Goal: Information Seeking & Learning: Learn about a topic

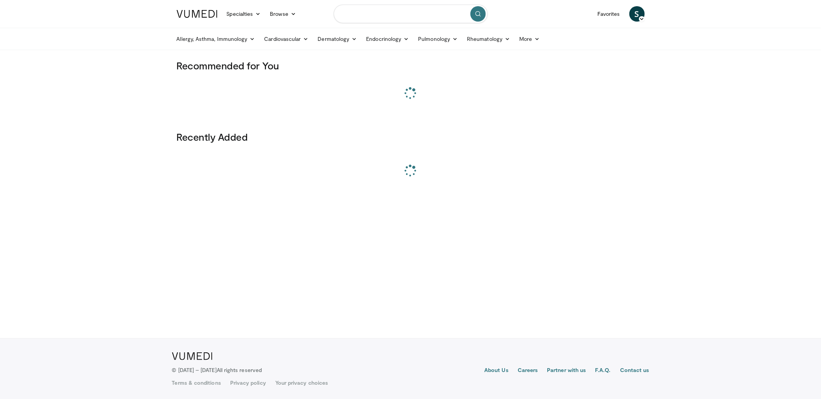
click at [416, 10] on input "Search topics, interventions" at bounding box center [411, 14] width 154 height 18
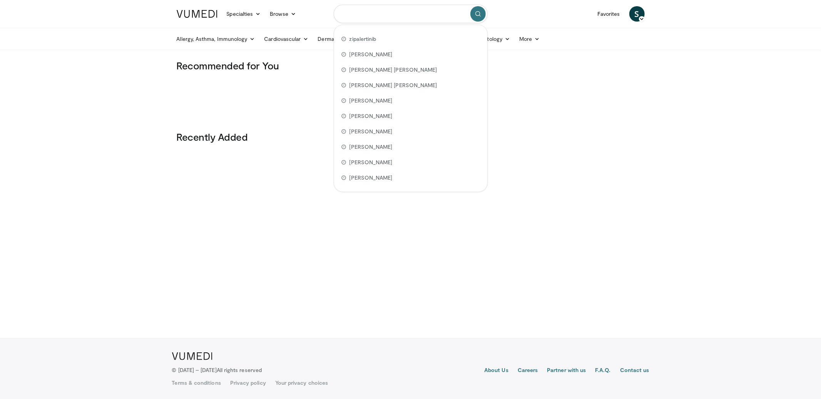
paste input "**********"
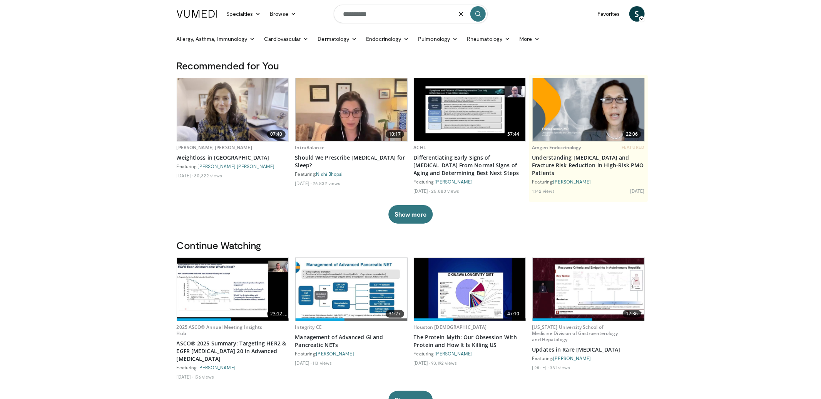
type input "**********"
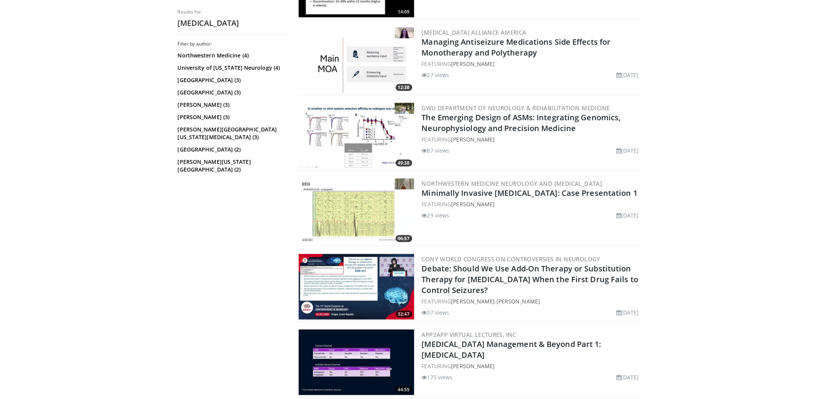
scroll to position [435, 0]
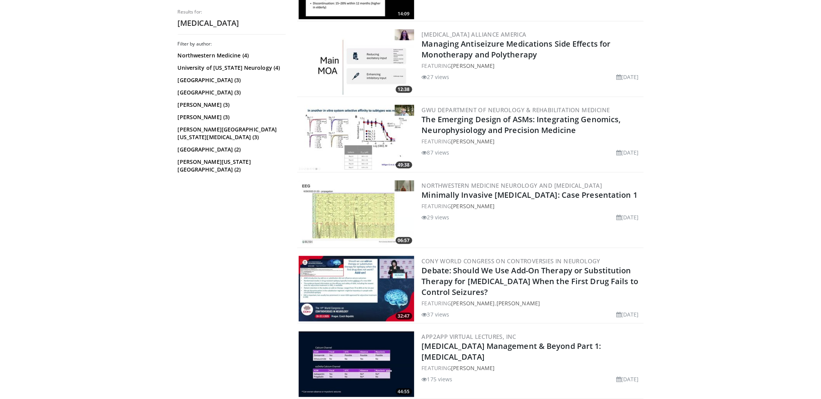
click at [356, 77] on img at bounding box center [357, 61] width 116 height 65
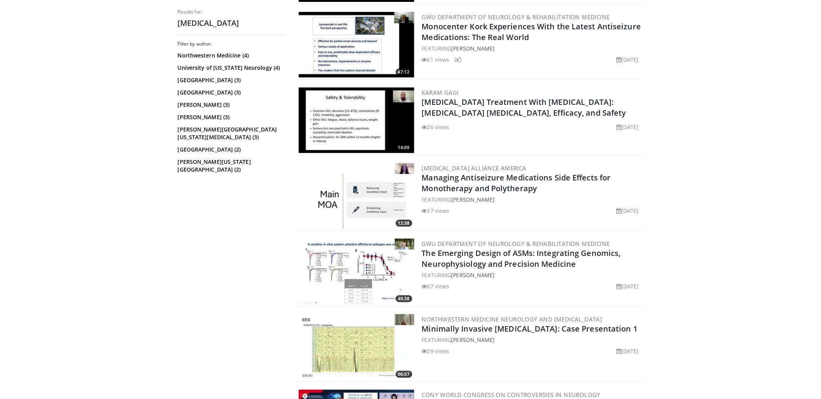
scroll to position [302, 0]
drag, startPoint x: 419, startPoint y: 100, endPoint x: 548, endPoint y: 111, distance: 129.4
click at [548, 111] on div "14:09 Karam Gagi Epilepsy Treatment With Perampanel: AMPA Receptor Antagonism, …" at bounding box center [470, 119] width 347 height 69
copy link "Epilepsy Treatment With Perampanel: AMPA Receptor Antagonism, Efficacy, and Saf…"
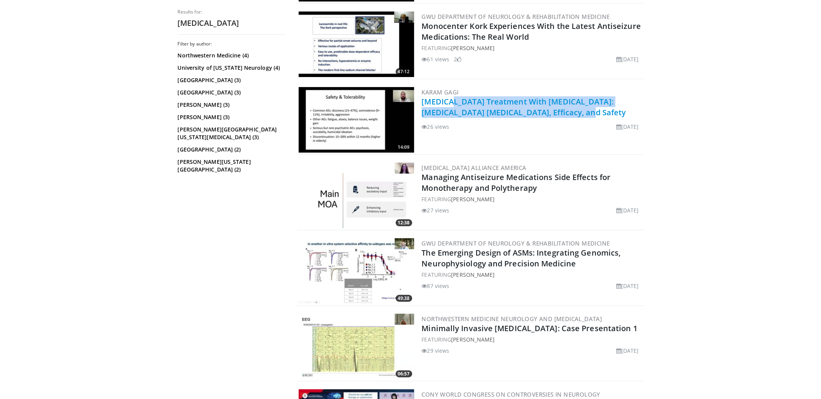
click at [444, 100] on link "Epilepsy Treatment With Perampanel: AMPA Receptor Antagonism, Efficacy, and Saf…" at bounding box center [524, 106] width 204 height 21
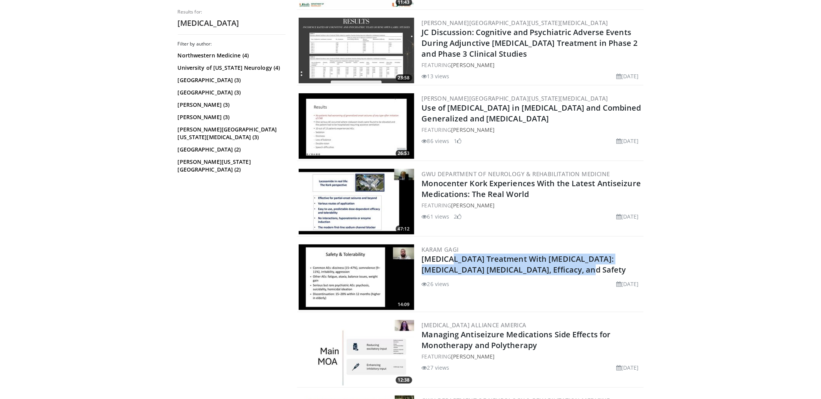
scroll to position [132, 0]
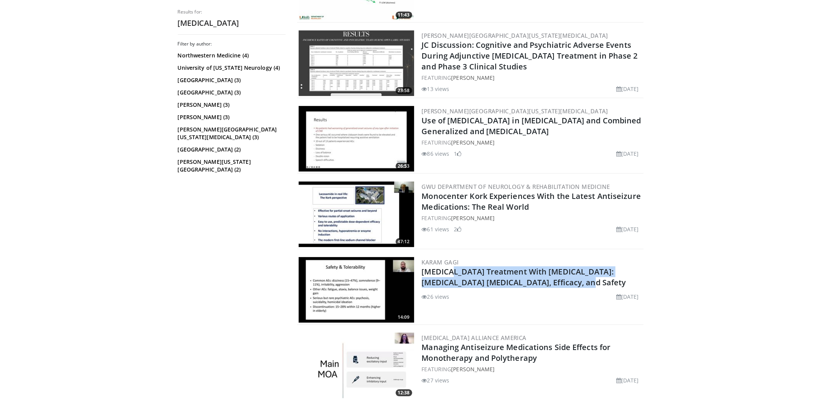
drag, startPoint x: 423, startPoint y: 196, endPoint x: 541, endPoint y: 211, distance: 119.1
click at [541, 211] on div "47:12 GWU Department of Neurology & Rehabilitation Medicine Monocenter Kork Exp…" at bounding box center [470, 214] width 347 height 69
copy link "Monocenter Kork Experiences With the Latest Antiseizure Medications: The Real W…"
click at [474, 195] on link "Monocenter Kork Experiences With the Latest Antiseizure Medications: The Real W…" at bounding box center [531, 201] width 219 height 21
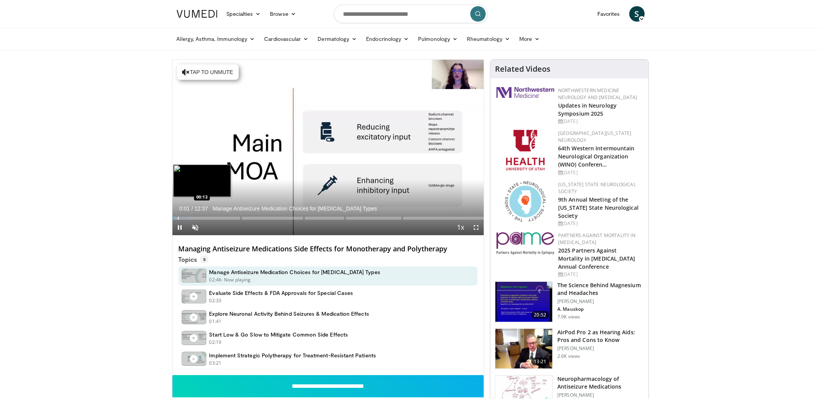
click at [178, 219] on div "Progress Bar" at bounding box center [178, 217] width 1 height 3
click at [184, 218] on div "Progress Bar" at bounding box center [184, 217] width 1 height 3
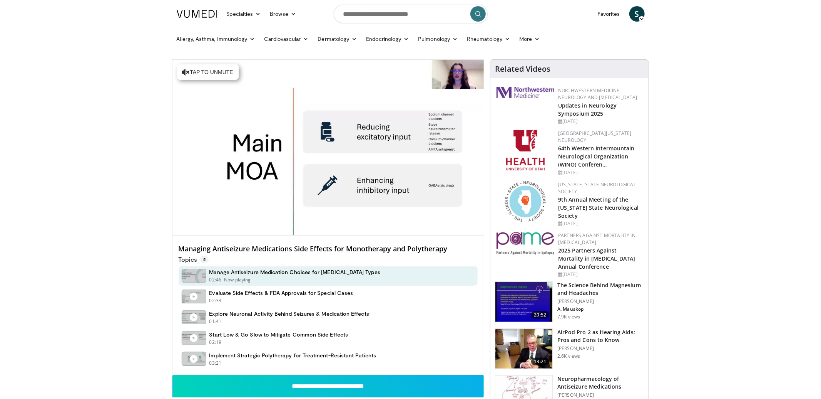
click at [184, 250] on h4 "Managing Antiseizure Medications Side Effects for Monotherapy and Polytherapy" at bounding box center [329, 249] width 300 height 8
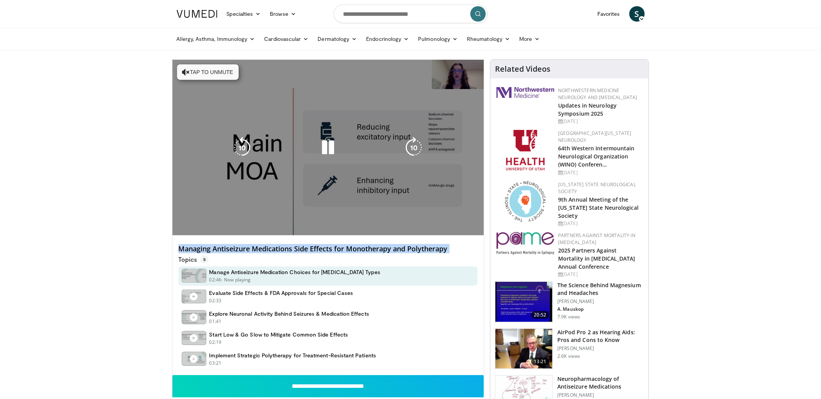
copy div "Managing Antiseizure Medications Side Effects for Monotherapy and Polytherapy"
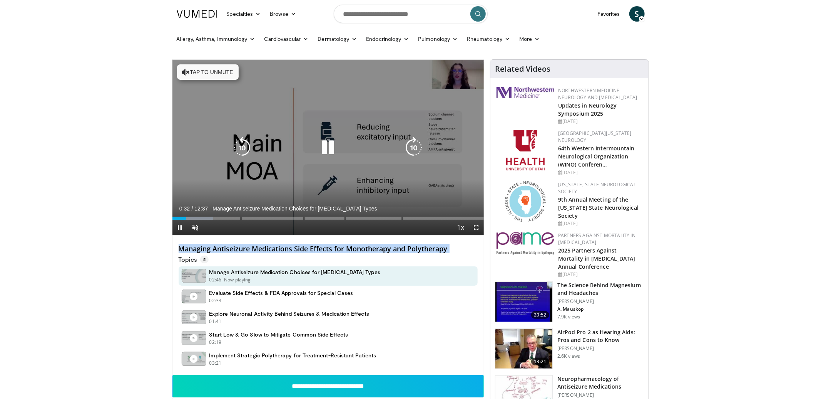
click at [328, 147] on icon "Video Player" at bounding box center [328, 148] width 22 height 22
click at [321, 148] on icon "Video Player" at bounding box center [328, 148] width 22 height 22
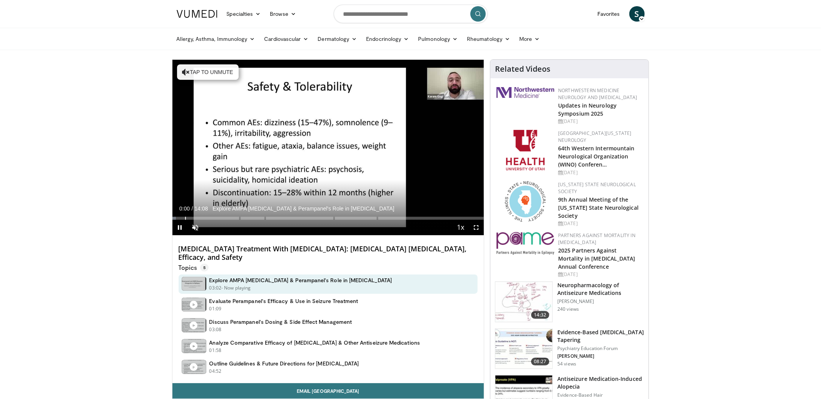
click at [185, 216] on div "Progress Bar" at bounding box center [185, 217] width 1 height 3
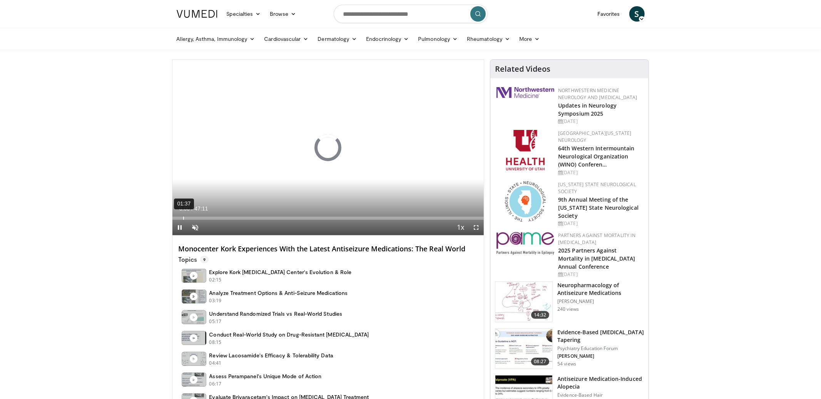
click at [183, 217] on div "01:37" at bounding box center [183, 217] width 1 height 3
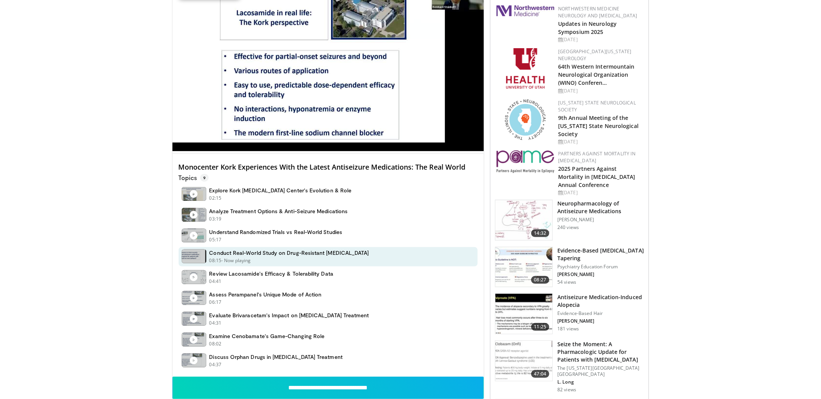
scroll to position [85, 0]
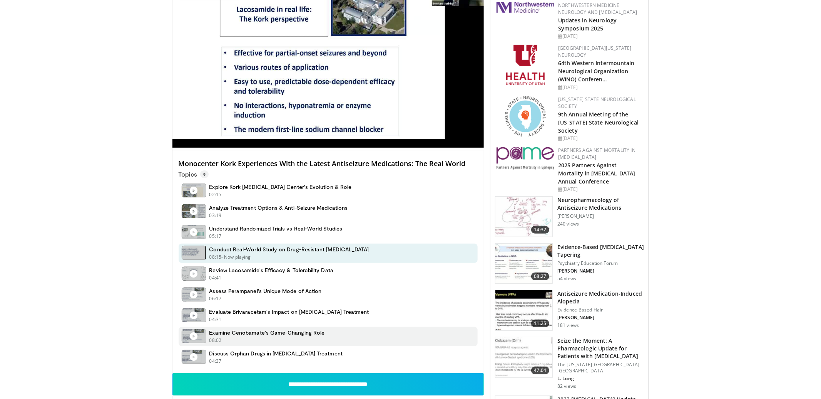
click at [270, 333] on h4 "Examine Cenobamate's Game-Changing Role" at bounding box center [267, 332] width 116 height 7
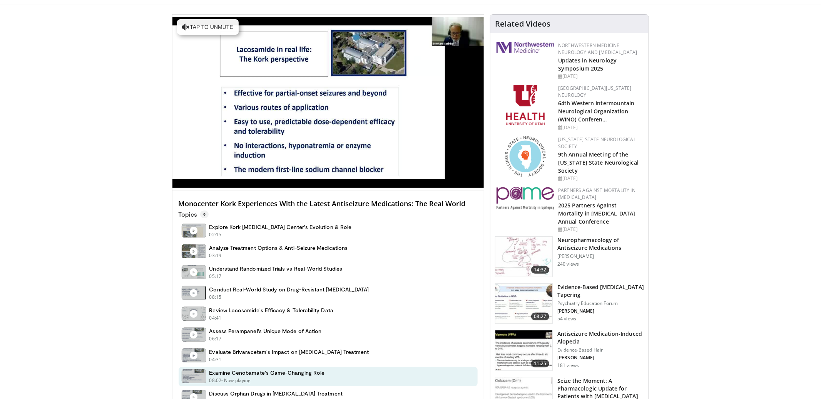
scroll to position [0, 0]
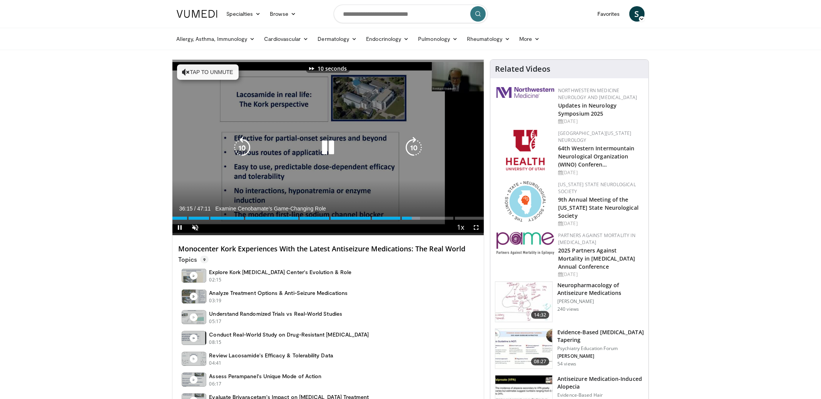
click at [332, 151] on icon "Video Player" at bounding box center [328, 148] width 22 height 22
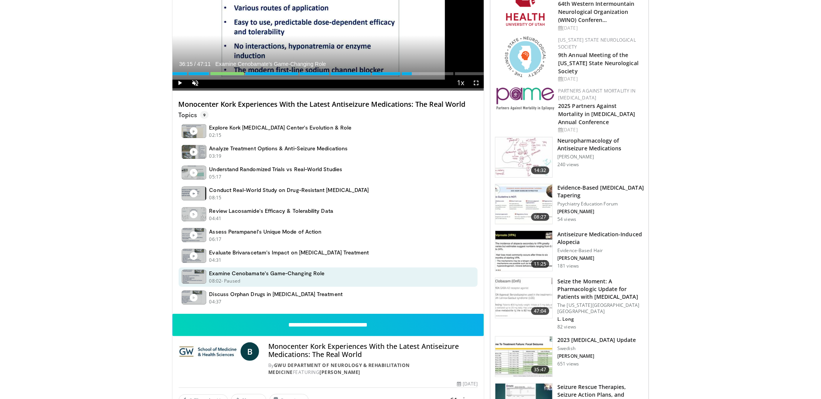
scroll to position [224, 0]
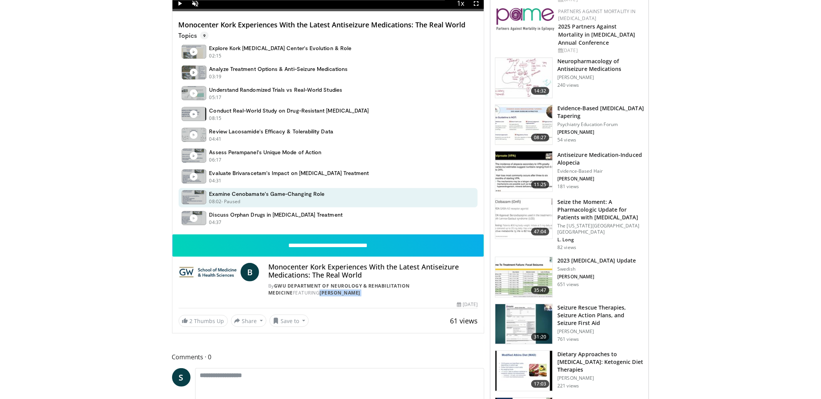
drag, startPoint x: 348, startPoint y: 298, endPoint x: 269, endPoint y: 295, distance: 79.0
click at [269, 295] on div "**********" at bounding box center [329, 280] width 312 height 92
copy div "[PERSON_NAME] By GWU Department of Neurology & Rehabilitation Medicine FEATURIN…"
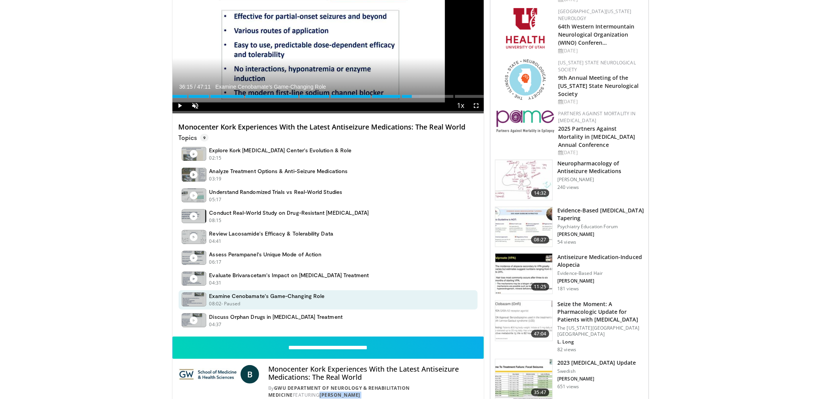
scroll to position [112, 0]
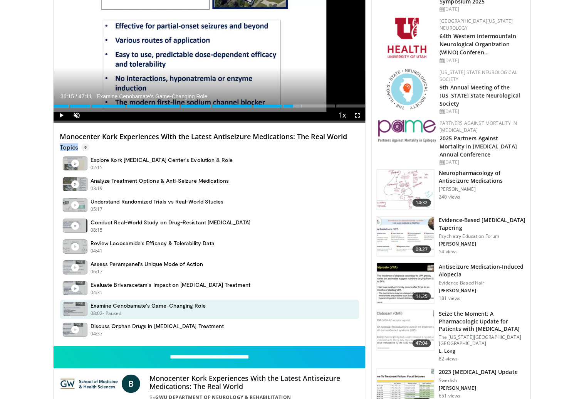
click at [92, 145] on div "Topics 9" at bounding box center [210, 146] width 300 height 10
click at [69, 146] on p "Topics 9" at bounding box center [75, 147] width 30 height 8
click at [68, 145] on p "Topics 9" at bounding box center [75, 147] width 30 height 8
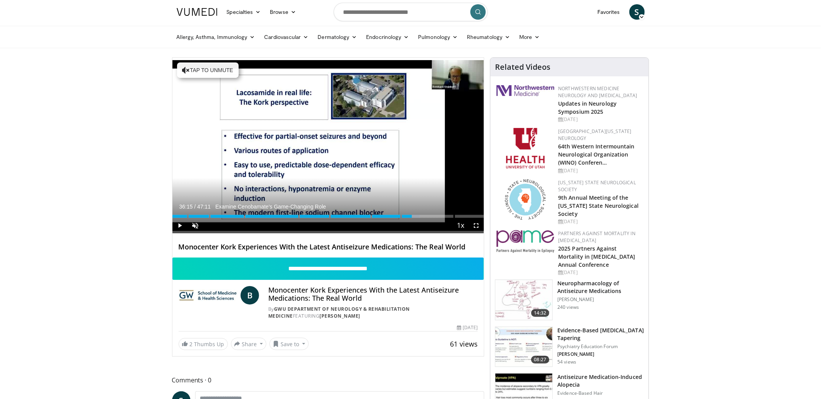
scroll to position [0, 0]
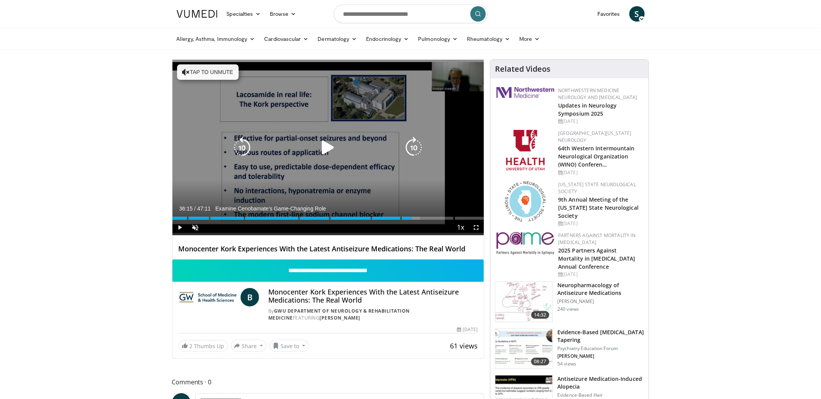
click at [329, 147] on icon "Video Player" at bounding box center [328, 148] width 22 height 22
click at [210, 61] on div "10 seconds Tap to unmute" at bounding box center [329, 147] width 312 height 175
click at [209, 71] on button "Tap to unmute" at bounding box center [208, 71] width 62 height 15
click at [322, 147] on icon "Video Player" at bounding box center [328, 148] width 22 height 22
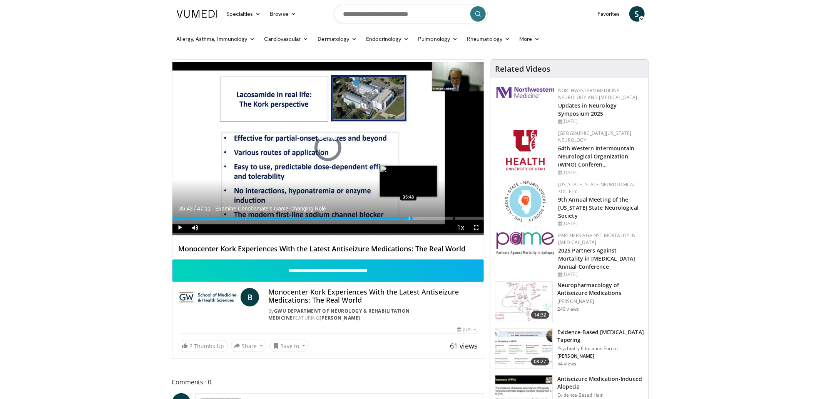
click at [409, 217] on div "Progress Bar" at bounding box center [409, 217] width 1 height 3
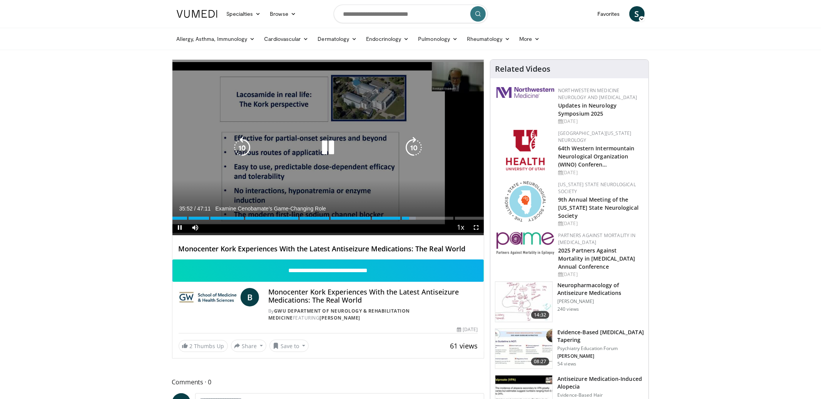
click at [328, 143] on icon "Video Player" at bounding box center [328, 148] width 22 height 22
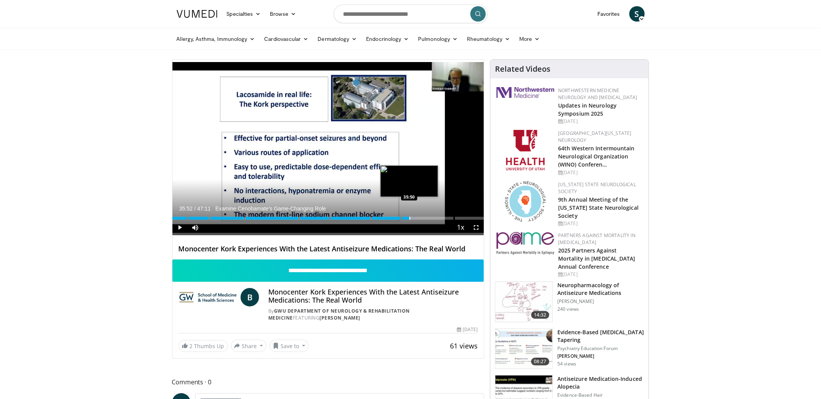
click at [410, 218] on div "Progress Bar" at bounding box center [410, 217] width 1 height 3
click at [414, 218] on div "Progress Bar" at bounding box center [414, 217] width 1 height 3
click at [409, 218] on div "Progress Bar" at bounding box center [409, 217] width 1 height 3
click at [420, 218] on div "Progress Bar" at bounding box center [420, 217] width 1 height 3
click at [423, 218] on div "Progress Bar" at bounding box center [423, 217] width 1 height 3
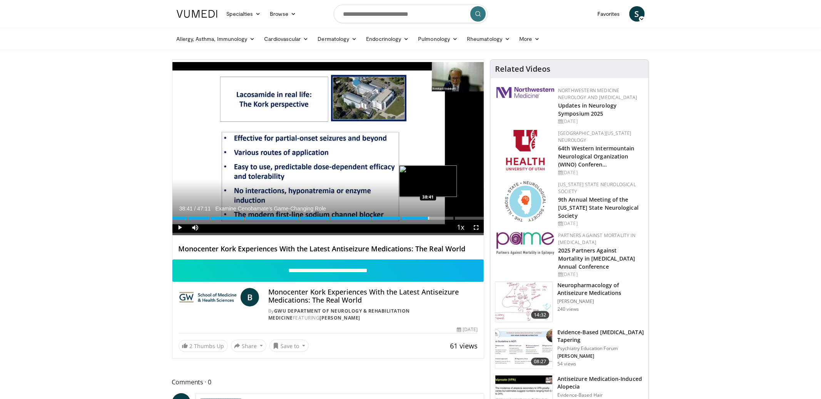
click at [429, 217] on div "Progress Bar" at bounding box center [429, 217] width 1 height 3
click at [416, 217] on div "Progress Bar" at bounding box center [416, 217] width 1 height 3
click at [417, 218] on div "Progress Bar" at bounding box center [417, 217] width 1 height 3
click at [419, 218] on div "Progress Bar" at bounding box center [419, 217] width 1 height 3
click at [421, 218] on div "Progress Bar" at bounding box center [421, 217] width 1 height 3
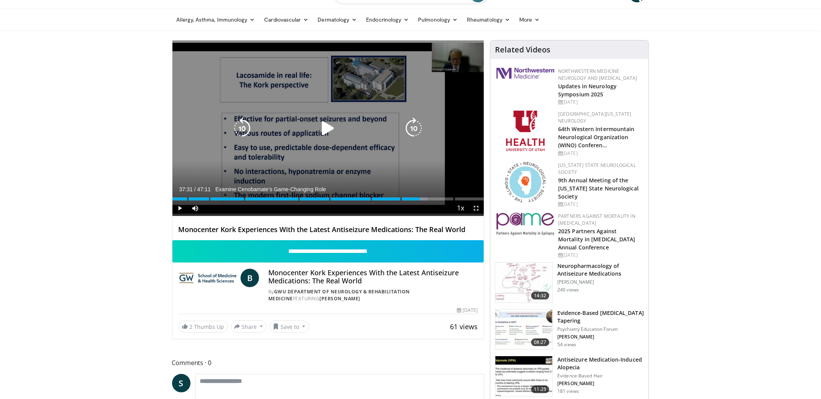
scroll to position [34, 0]
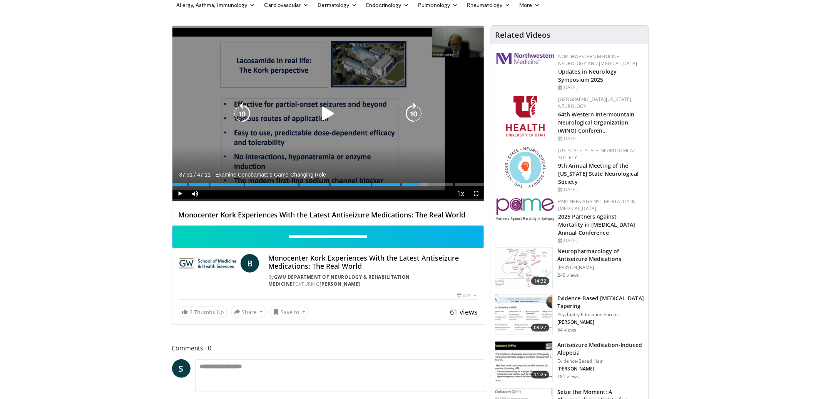
click at [329, 114] on icon "Video Player" at bounding box center [328, 114] width 22 height 22
click at [316, 112] on div "Video Player" at bounding box center [328, 113] width 187 height 15
click at [325, 106] on icon "Video Player" at bounding box center [328, 114] width 22 height 22
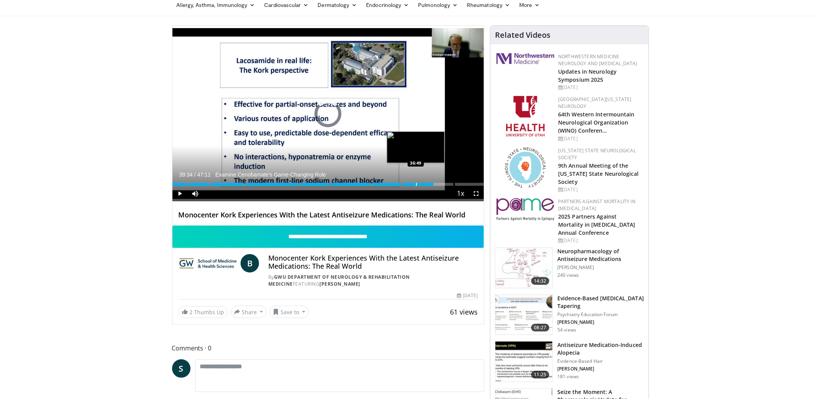
click at [416, 183] on div "Progress Bar" at bounding box center [416, 184] width 1 height 3
click at [418, 183] on div "Progress Bar" at bounding box center [418, 184] width 1 height 3
click at [420, 183] on div "Progress Bar" at bounding box center [420, 184] width 1 height 3
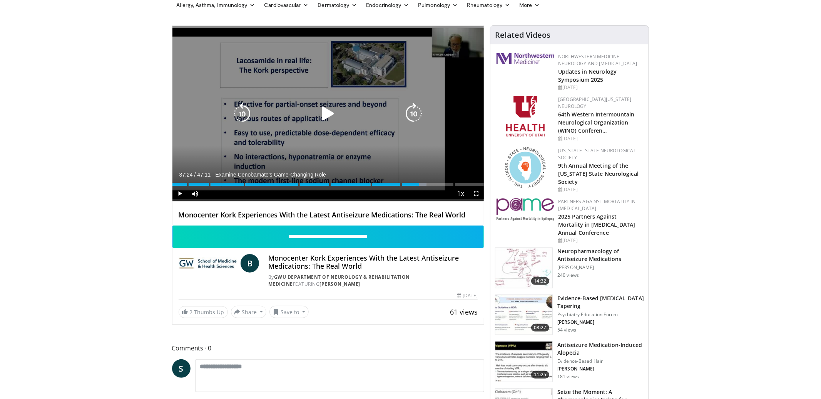
click at [325, 111] on icon "Video Player" at bounding box center [328, 114] width 22 height 22
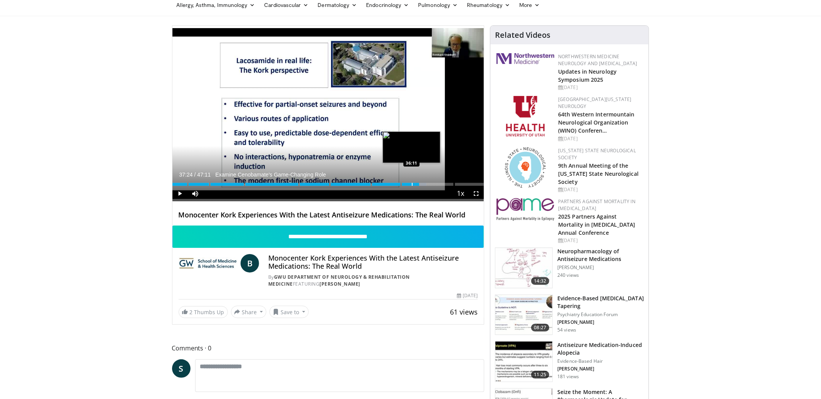
click at [412, 185] on div "Progress Bar" at bounding box center [412, 184] width 1 height 3
click at [408, 184] on div "Progress Bar" at bounding box center [408, 184] width 1 height 3
click at [476, 189] on span "Video Player" at bounding box center [476, 193] width 15 height 15
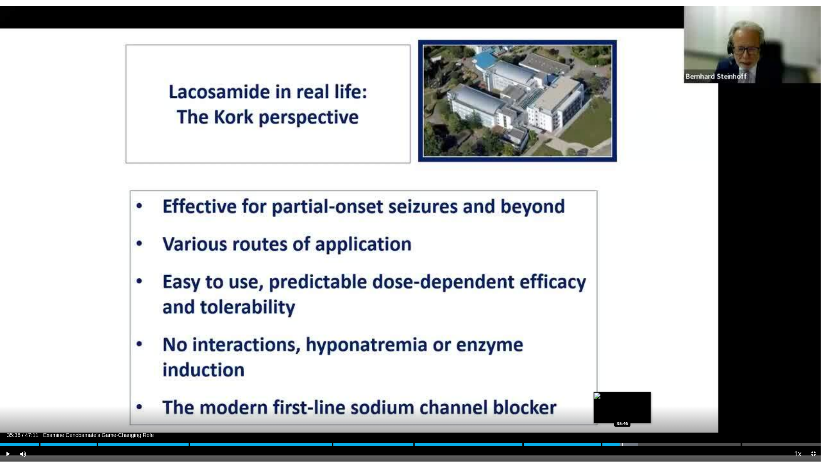
click at [623, 398] on div "Progress Bar" at bounding box center [623, 444] width 1 height 3
click at [629, 398] on div "Progress Bar" at bounding box center [629, 444] width 1 height 3
click at [635, 398] on div "Progress Bar" at bounding box center [635, 444] width 1 height 3
click at [638, 398] on div "Progress Bar" at bounding box center [638, 444] width 1 height 3
click at [643, 398] on div "Progress Bar" at bounding box center [643, 444] width 1 height 3
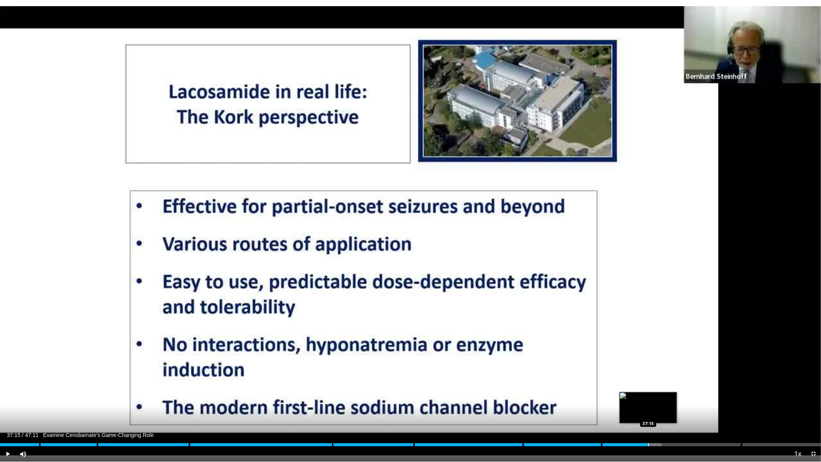
click at [648, 398] on div "Progress Bar" at bounding box center [648, 444] width 1 height 3
click at [653, 398] on div "Progress Bar" at bounding box center [653, 444] width 1 height 3
click at [657, 398] on div "Progress Bar" at bounding box center [657, 444] width 1 height 3
click at [661, 398] on div "Progress Bar" at bounding box center [661, 444] width 1 height 3
click at [668, 398] on div "Progress Bar" at bounding box center [668, 444] width 1 height 3
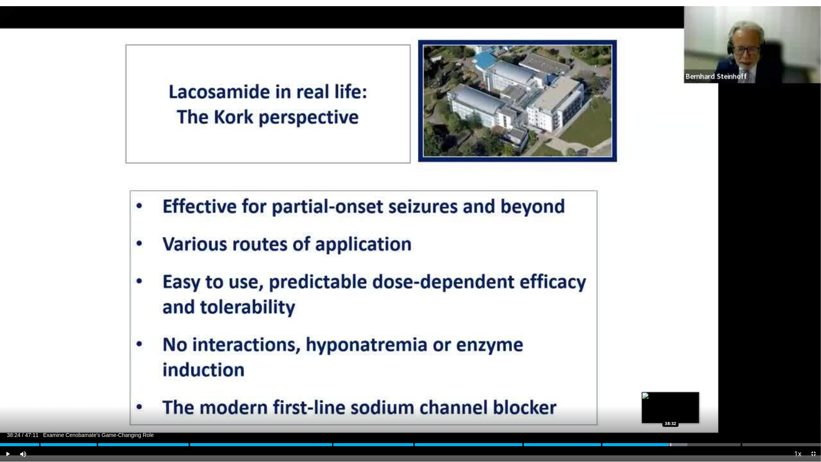
click at [671, 398] on div "Progress Bar" at bounding box center [671, 444] width 1 height 3
click at [677, 398] on div "Progress Bar" at bounding box center [677, 444] width 1 height 3
click at [682, 398] on div "Progress Bar" at bounding box center [682, 444] width 1 height 3
click at [687, 398] on div "Progress Bar" at bounding box center [687, 444] width 1 height 3
click at [690, 398] on div "Progress Bar" at bounding box center [689, 444] width 1 height 3
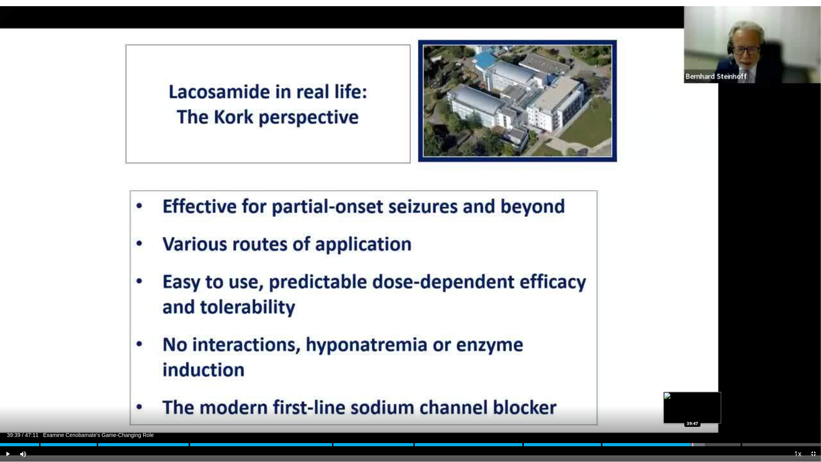
click at [693, 398] on div "Progress Bar" at bounding box center [693, 444] width 1 height 3
click at [696, 398] on div "Progress Bar" at bounding box center [695, 444] width 1 height 3
click at [699, 398] on div "Progress Bar" at bounding box center [699, 444] width 1 height 3
click at [701, 398] on div "Progress Bar" at bounding box center [701, 444] width 1 height 3
click at [706, 398] on div "Progress Bar" at bounding box center [705, 444] width 1 height 3
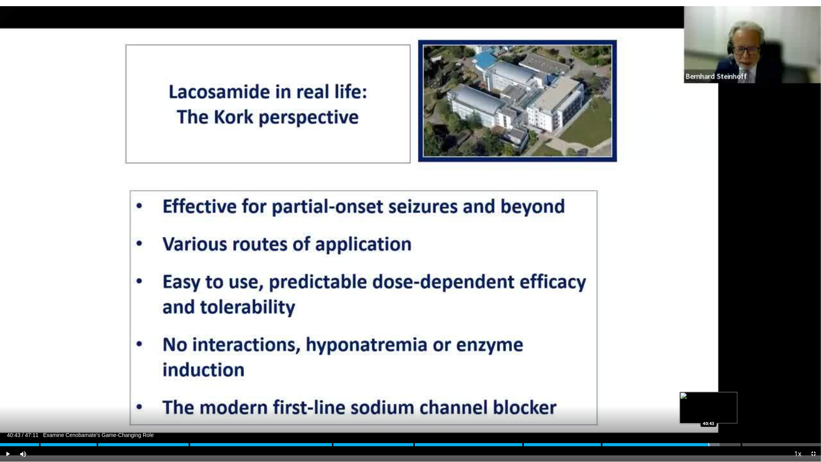
click at [709, 398] on div "Progress Bar" at bounding box center [709, 444] width 1 height 3
click at [714, 398] on div "Progress Bar" at bounding box center [713, 444] width 1 height 3
drag, startPoint x: 720, startPoint y: 443, endPoint x: 709, endPoint y: 437, distance: 12.9
click at [732, 398] on div "Loaded : 91.45% 42:04 42:04" at bounding box center [410, 442] width 821 height 7
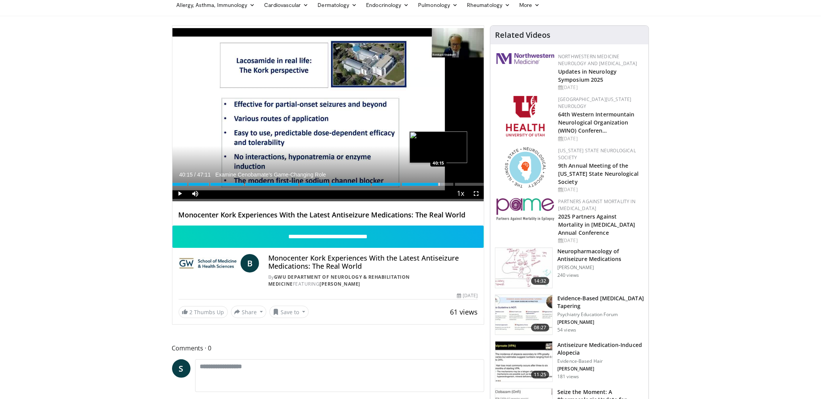
drag, startPoint x: 439, startPoint y: 183, endPoint x: 424, endPoint y: 183, distance: 15.0
click at [438, 183] on div "Loaded : 86.90% 40:15" at bounding box center [329, 184] width 312 height 3
click at [422, 183] on div "Progress Bar" at bounding box center [422, 184] width 1 height 3
click at [414, 184] on div "37:45" at bounding box center [298, 184] width 250 height 3
click at [408, 184] on div "Progress Bar" at bounding box center [408, 184] width 1 height 3
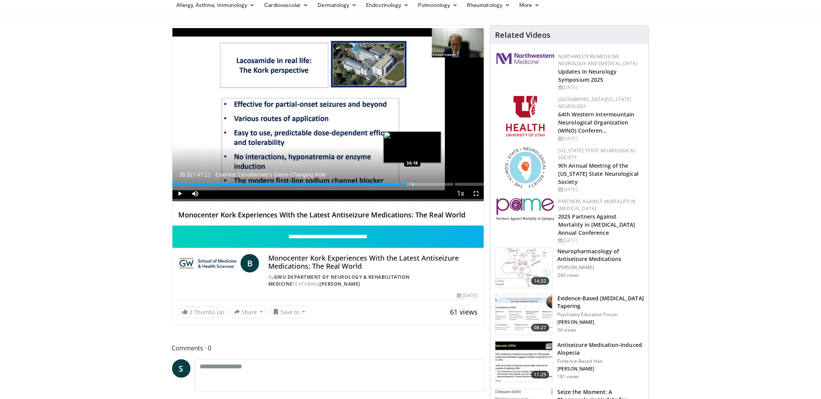
click at [413, 184] on div "Progress Bar" at bounding box center [413, 184] width 1 height 3
click at [420, 184] on div "Progress Bar" at bounding box center [420, 184] width 1 height 3
click at [426, 184] on div "Progress Bar" at bounding box center [426, 184] width 1 height 3
click at [421, 184] on div "Progress Bar" at bounding box center [421, 184] width 1 height 3
